Goal: Information Seeking & Learning: Find specific fact

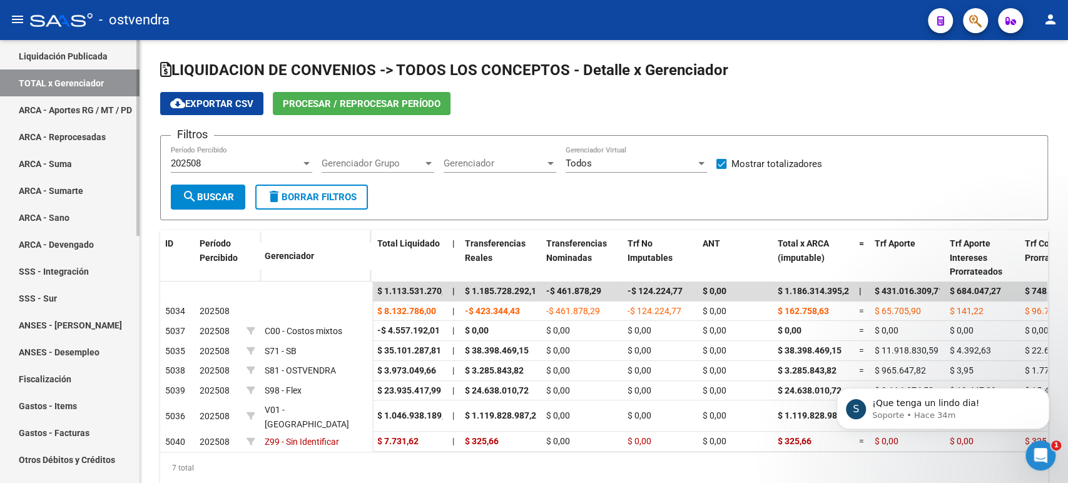
scroll to position [278, 0]
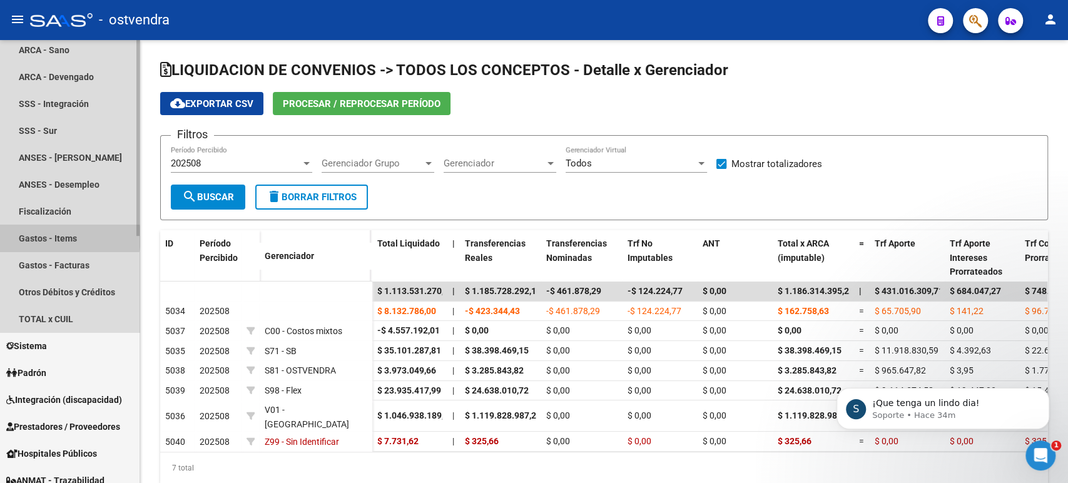
click at [56, 237] on link "Gastos - Items" at bounding box center [70, 238] width 140 height 27
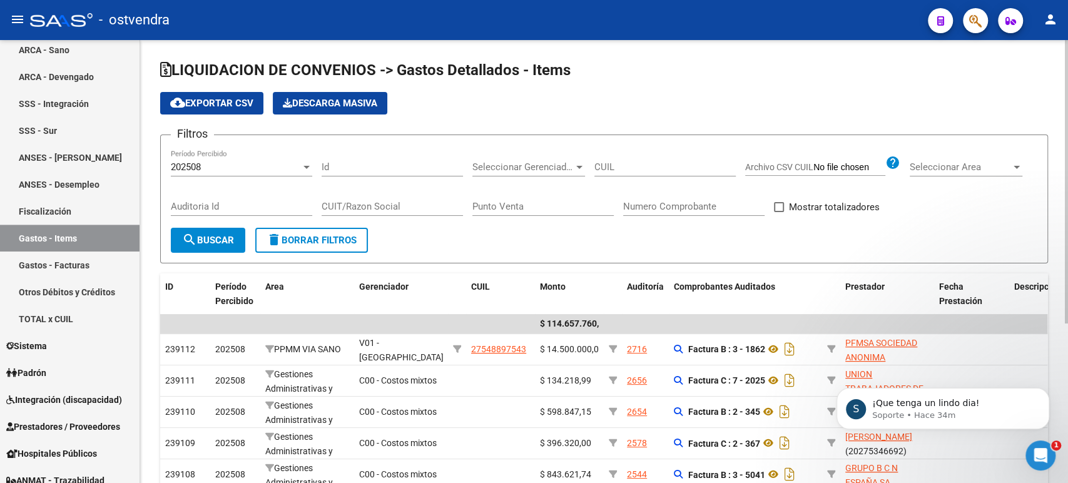
click at [237, 238] on button "search Buscar" at bounding box center [208, 240] width 74 height 25
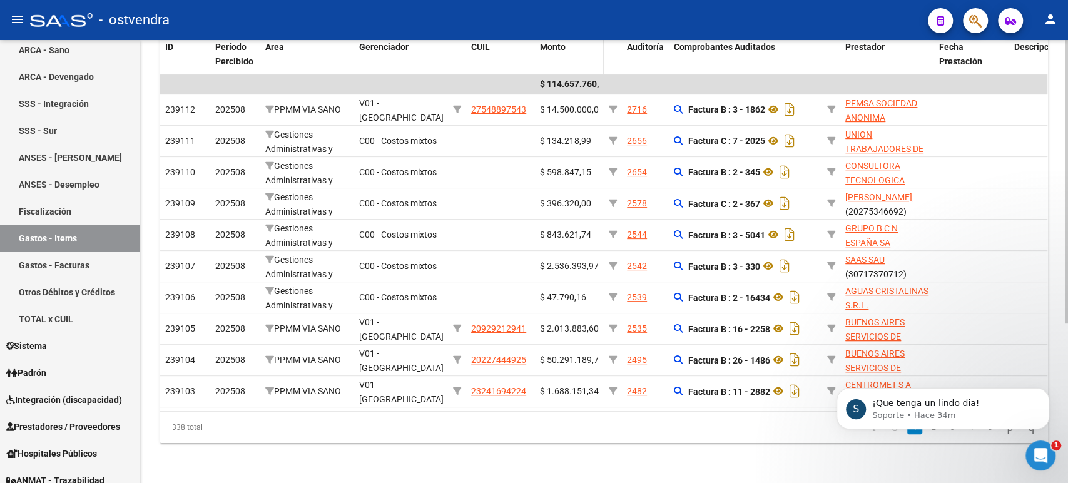
scroll to position [41, 0]
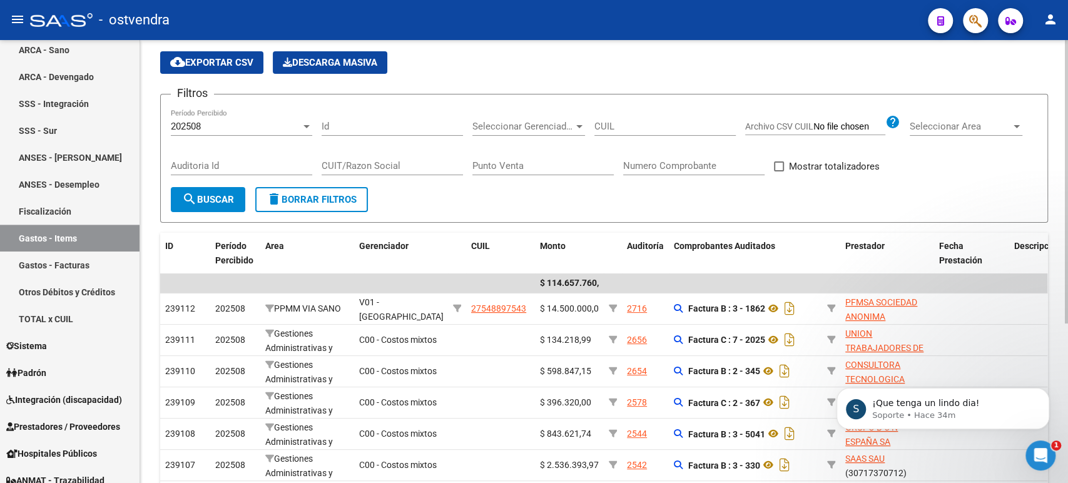
click at [541, 132] on div "Seleccionar Gerenciador Seleccionar Gerenciador" at bounding box center [528, 122] width 113 height 27
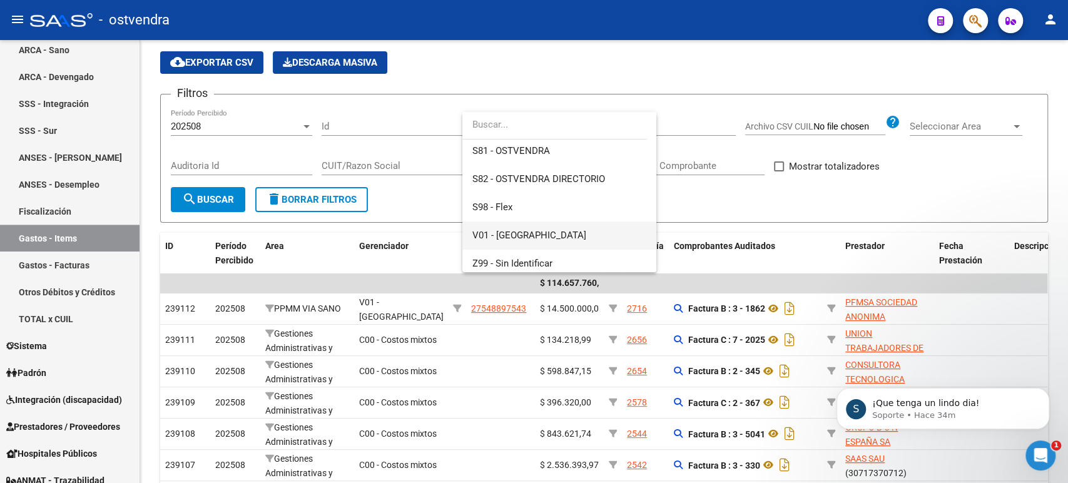
scroll to position [149, 0]
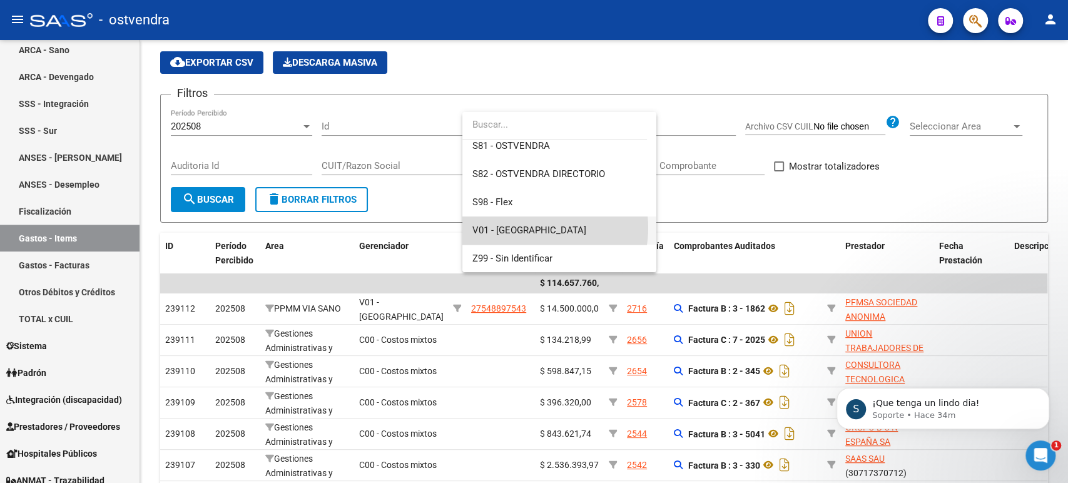
click at [531, 228] on span "V01 - [GEOGRAPHIC_DATA]" at bounding box center [559, 231] width 174 height 28
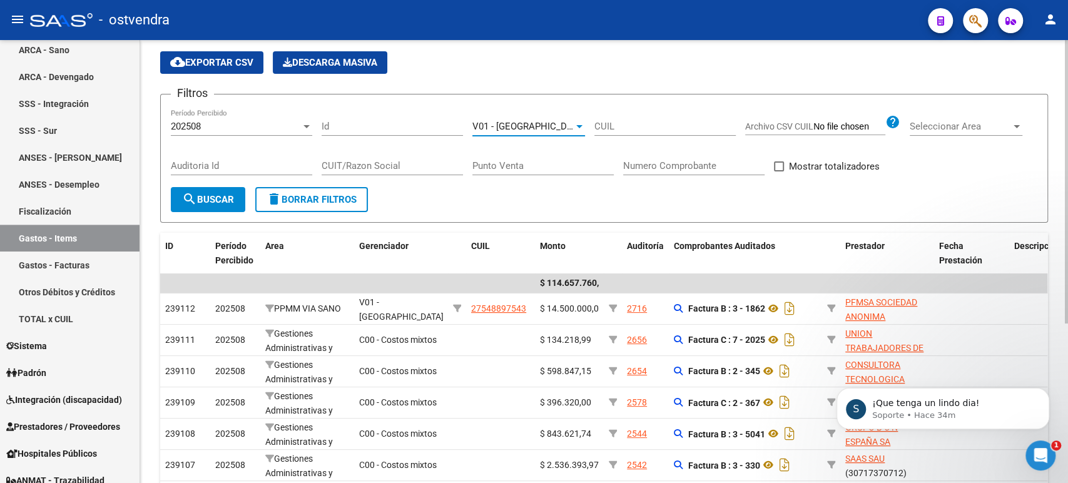
click at [235, 200] on button "search Buscar" at bounding box center [208, 199] width 74 height 25
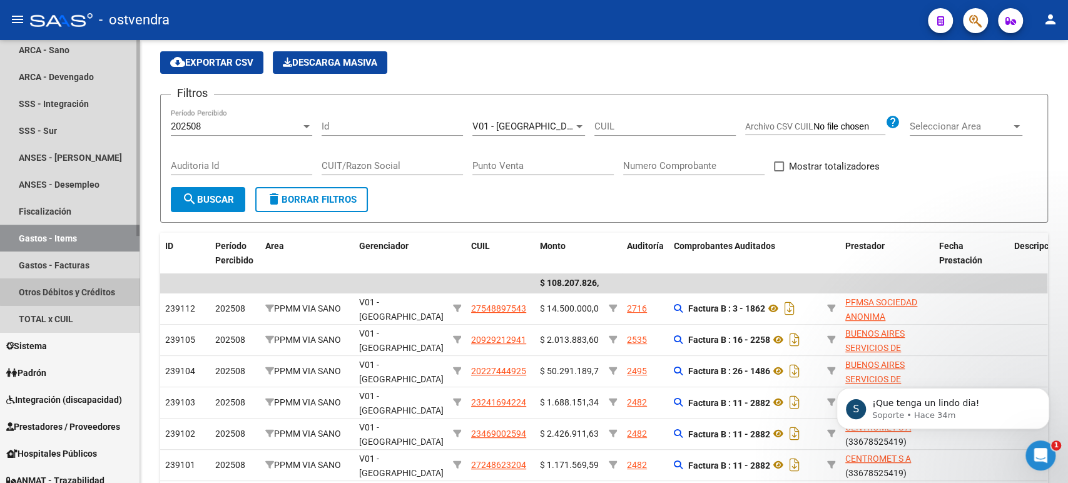
click at [80, 288] on link "Otros Débitos y Créditos" at bounding box center [70, 291] width 140 height 27
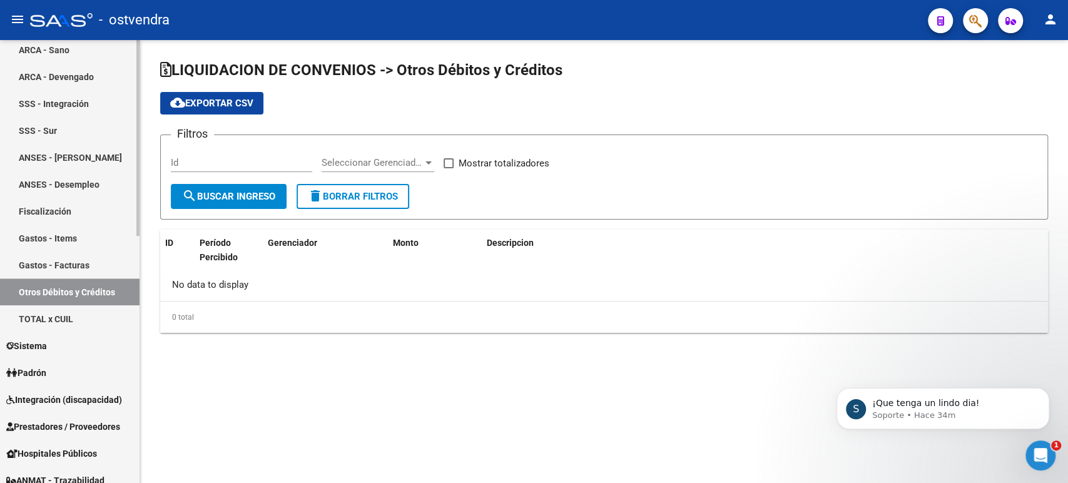
checkbox input "true"
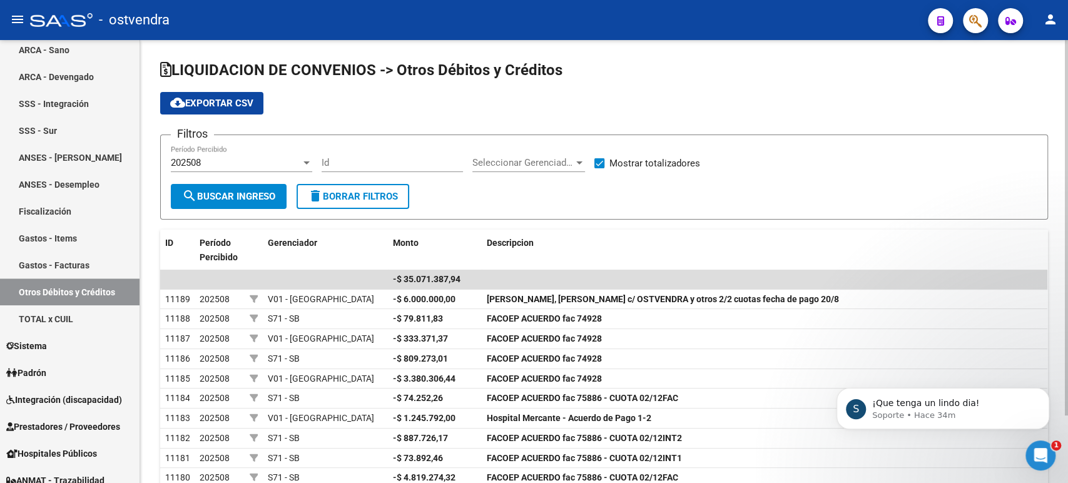
scroll to position [69, 0]
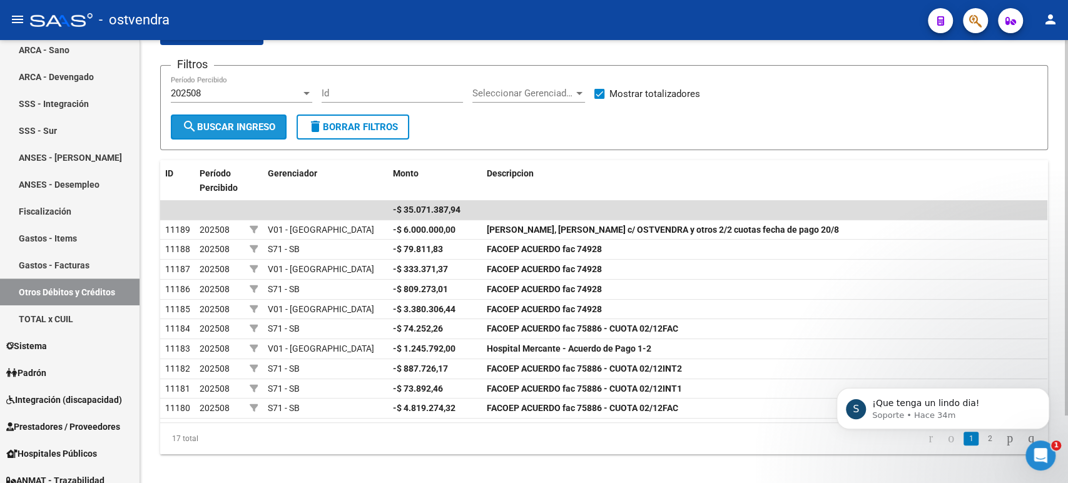
click at [255, 127] on span "search Buscar Ingreso" at bounding box center [228, 126] width 93 height 11
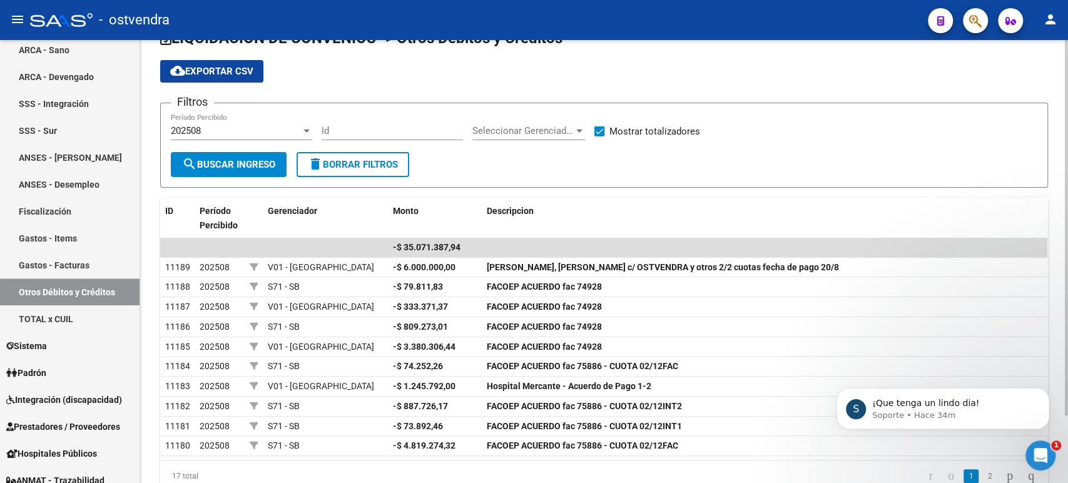
scroll to position [9, 0]
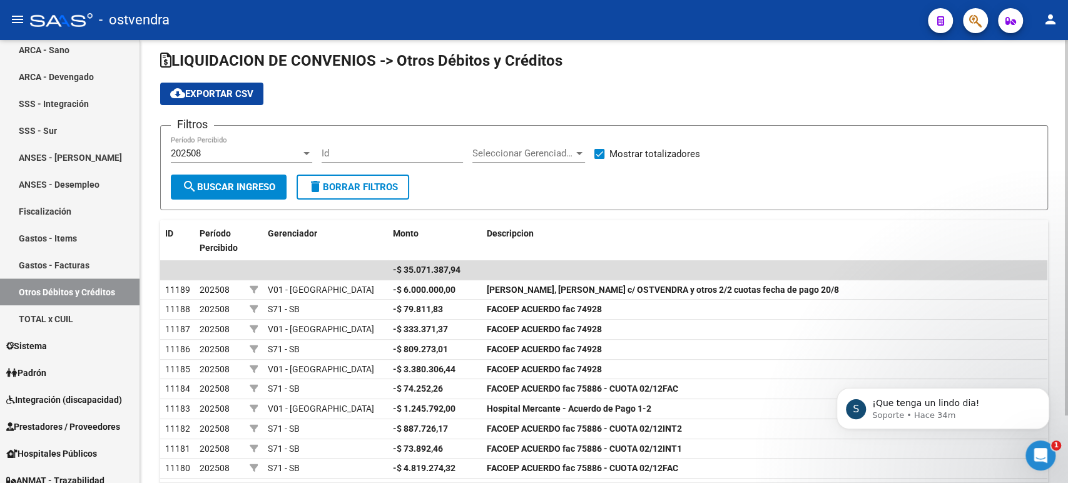
click at [523, 156] on span "Seleccionar Gerenciador" at bounding box center [522, 153] width 101 height 11
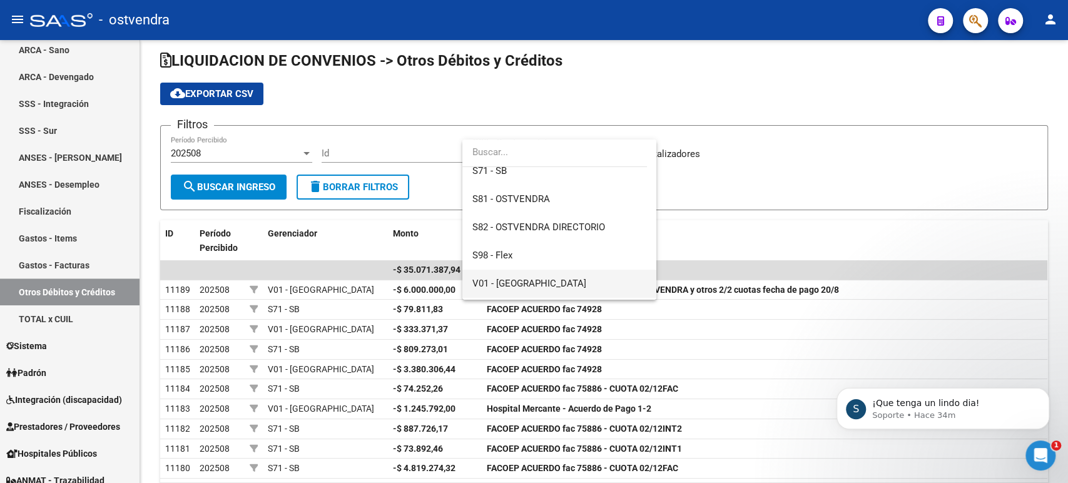
scroll to position [139, 0]
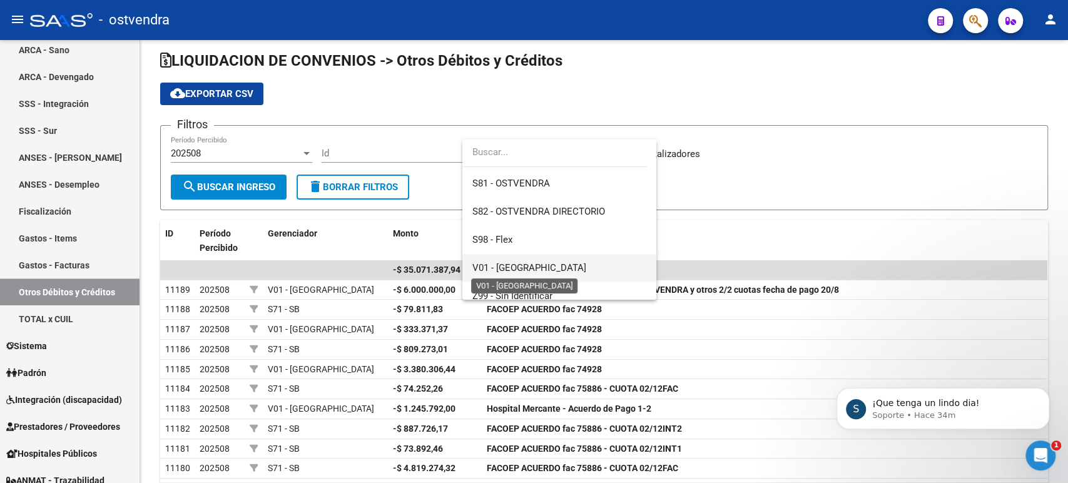
click at [525, 262] on span "V01 - [GEOGRAPHIC_DATA]" at bounding box center [529, 267] width 114 height 11
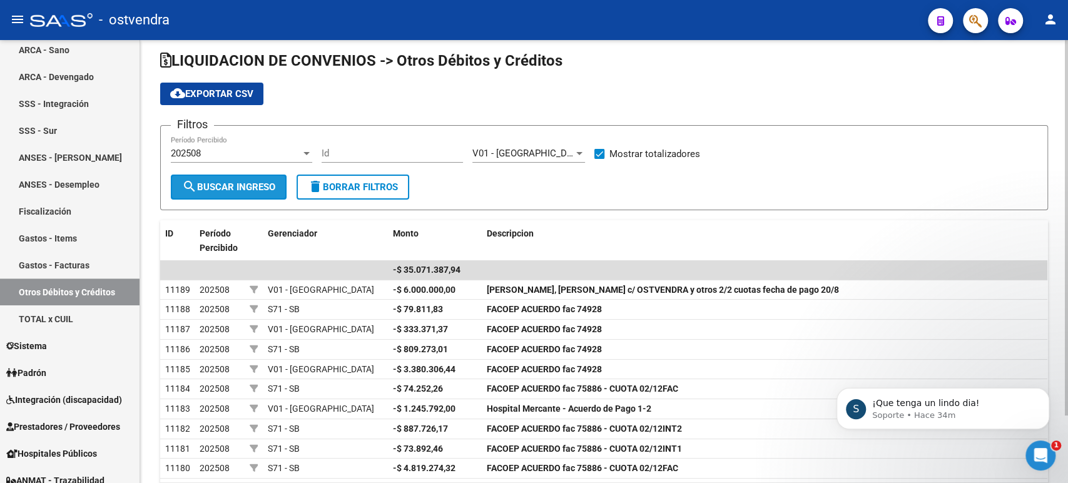
click at [262, 184] on span "search Buscar Ingreso" at bounding box center [228, 186] width 93 height 11
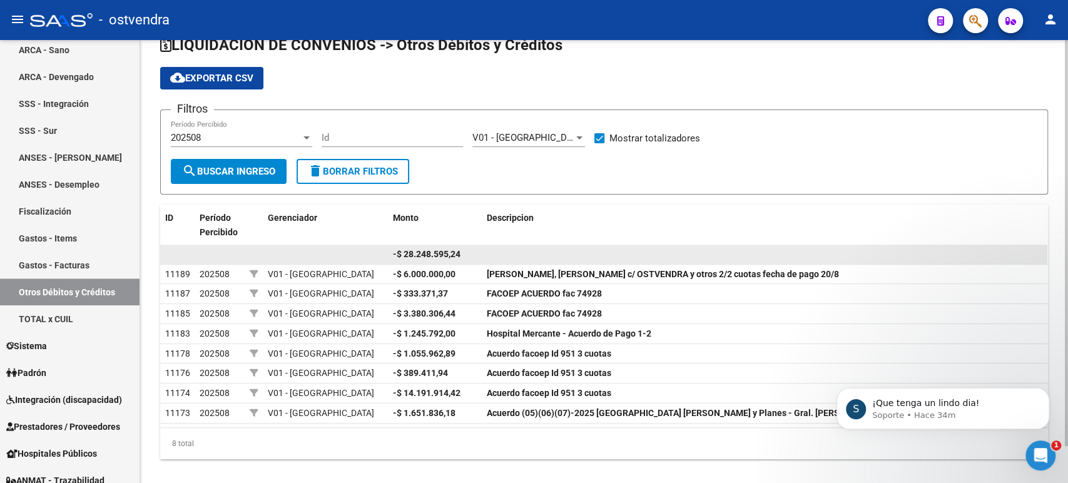
scroll to position [39, 0]
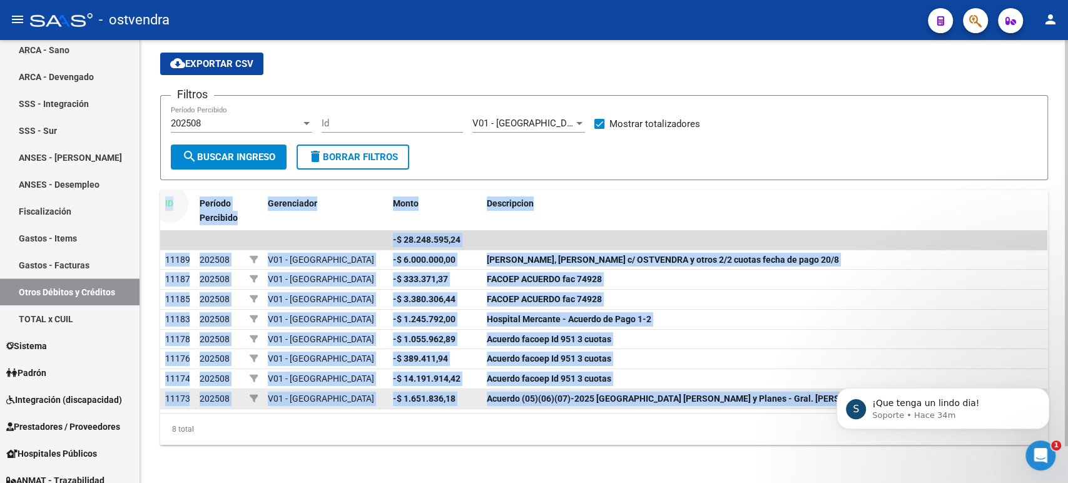
drag, startPoint x: 160, startPoint y: 191, endPoint x: 816, endPoint y: 395, distance: 686.8
click at [821, 395] on div "ID Período Percibido Gerenciador Monto Descripcion -$ 28.248.595,24 11189 20250…" at bounding box center [604, 317] width 888 height 255
copy div "ID Período Percibido Gerenciador Monto Descripcion -$ 28.248.595,24 11189 20250…"
click at [688, 201] on div "Descripcion" at bounding box center [765, 203] width 556 height 14
